Goal: Transaction & Acquisition: Purchase product/service

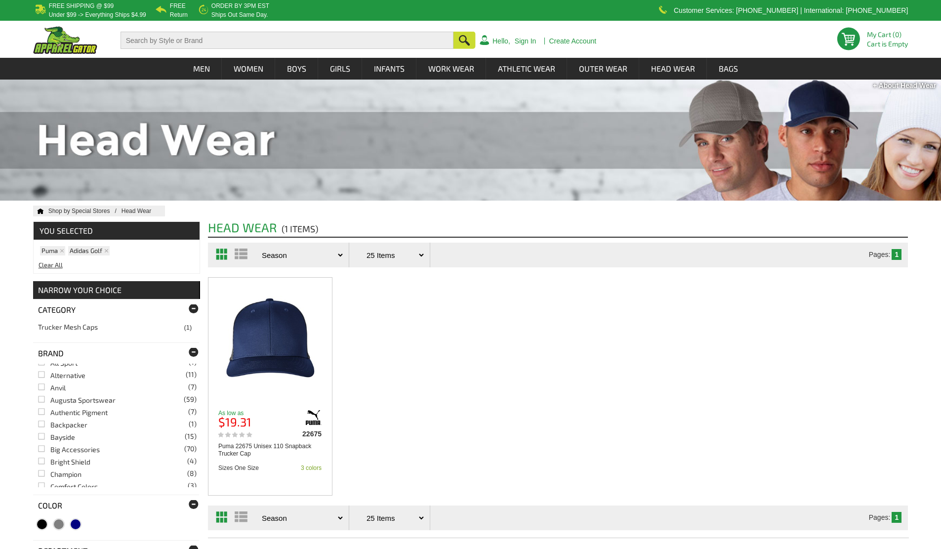
scroll to position [49, 0]
click at [44, 458] on link "Champion (8)" at bounding box center [59, 457] width 43 height 8
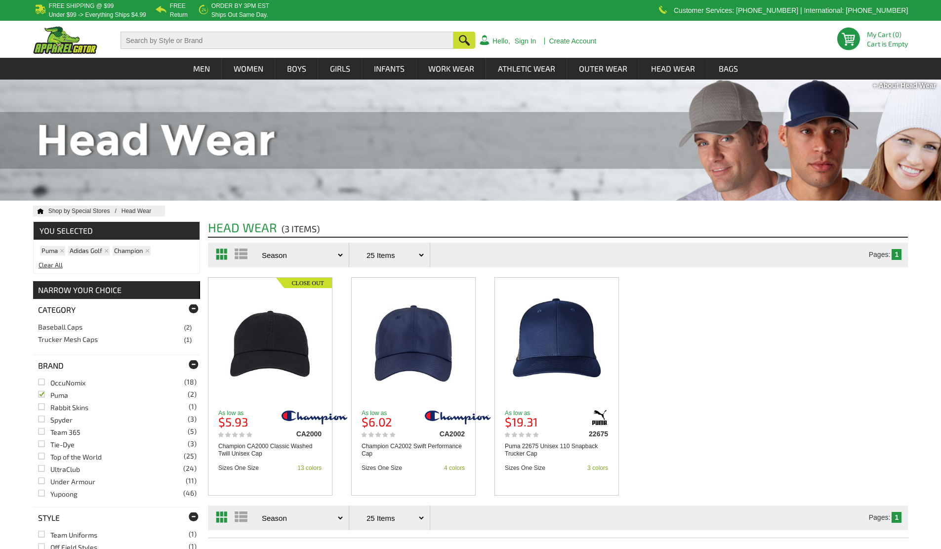
scroll to position [299, 0]
click at [46, 479] on link "Under Armour (11)" at bounding box center [66, 479] width 57 height 8
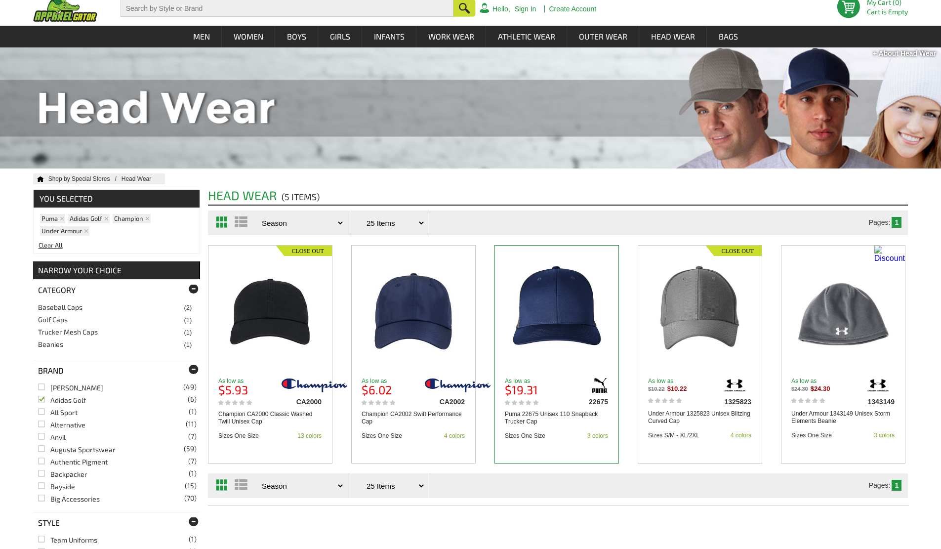
scroll to position [49, 0]
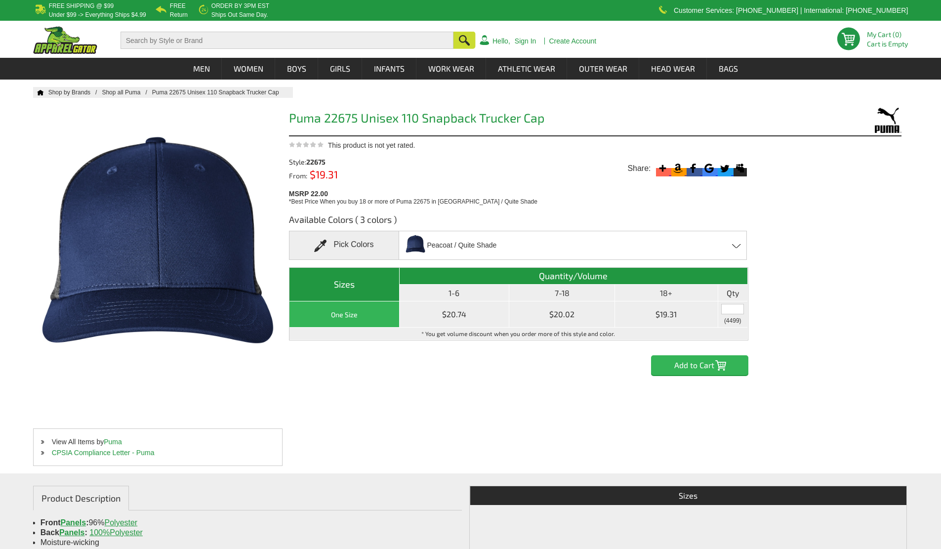
click at [728, 308] on input "text" at bounding box center [732, 309] width 23 height 10
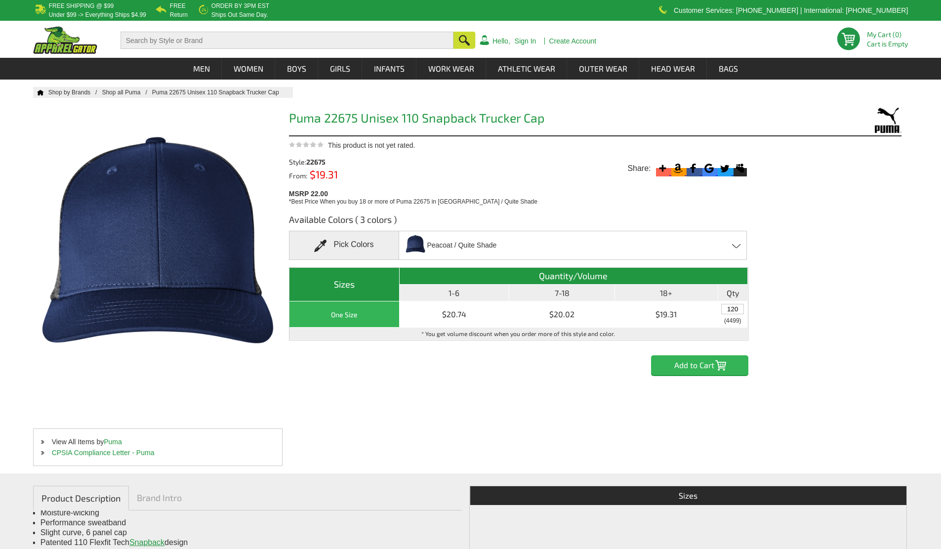
type input "120"
